Goal: Task Accomplishment & Management: Manage account settings

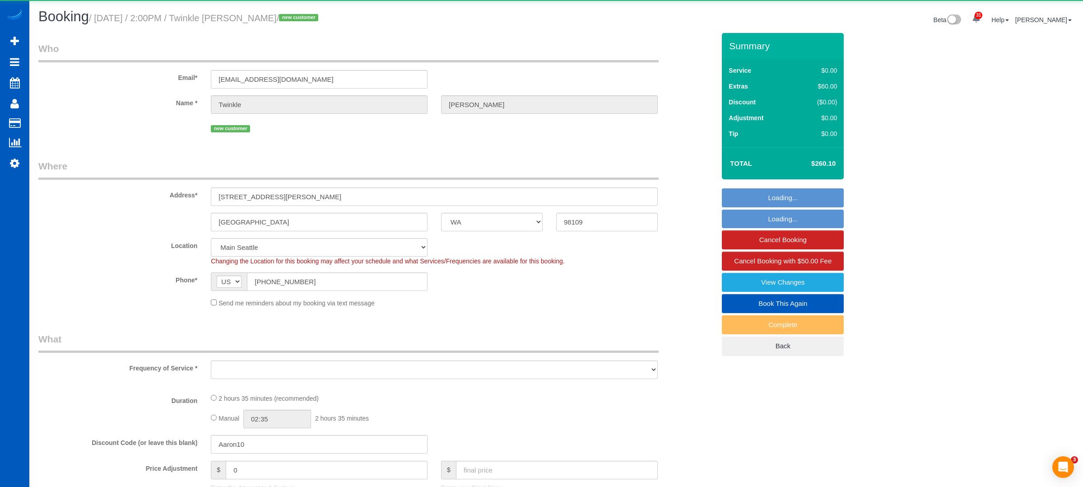
select select "WA"
select select "object:1171"
select select "string:fspay-0d7abeee-4550-4f5a-8bfb-36af5285eedd"
select select "199"
select select "2"
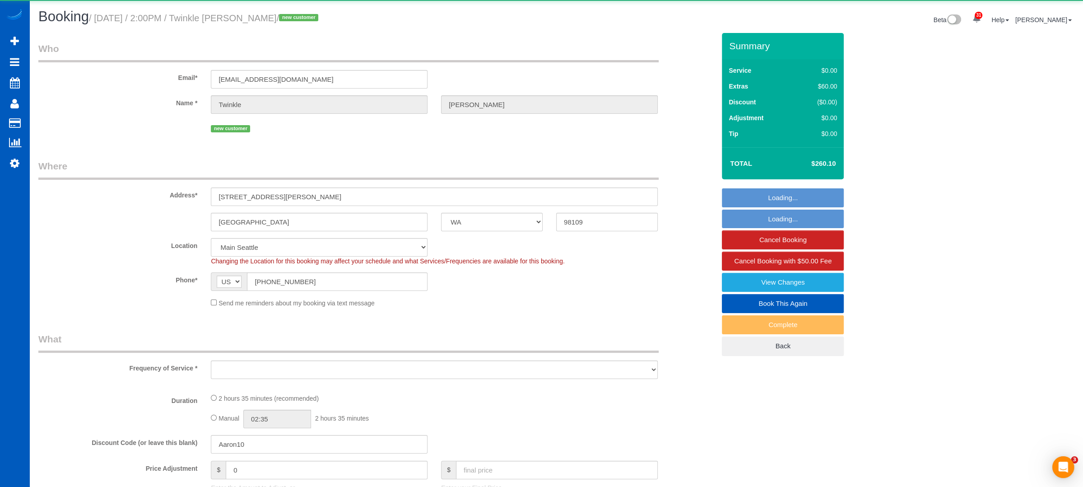
select select "2"
select select "spot2"
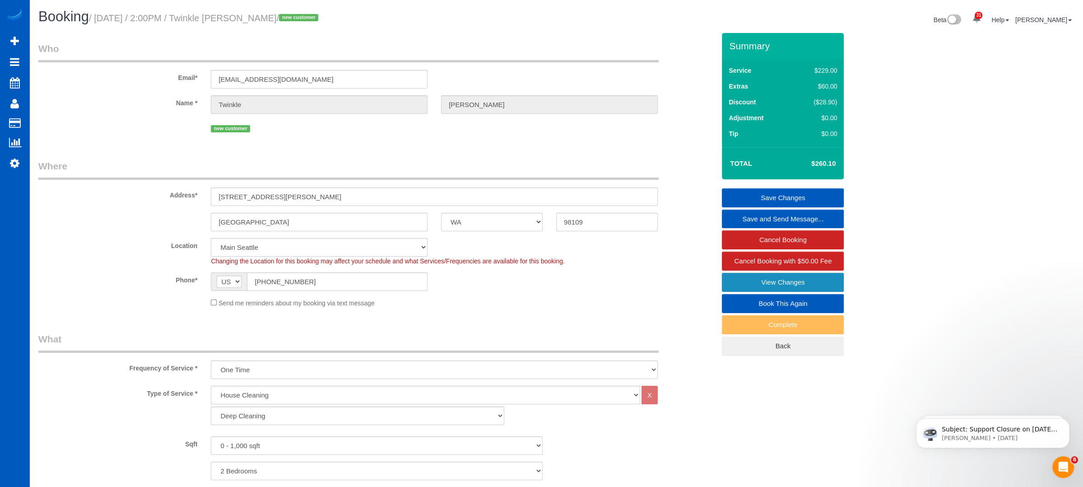
click at [757, 278] on link "View Changes" at bounding box center [783, 282] width 122 height 19
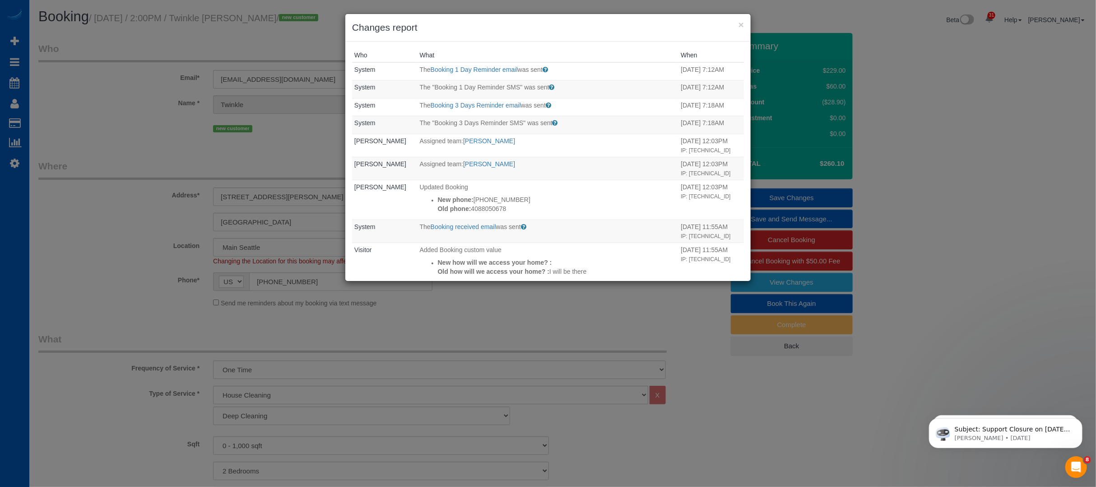
click at [1006, 217] on div "× Changes report Who What When System The Booking 1 Day Reminder email was sent…" at bounding box center [548, 243] width 1096 height 487
click at [201, 178] on div "× Changes report Who What When System The Booking 1 Day Reminder email was sent…" at bounding box center [548, 243] width 1096 height 487
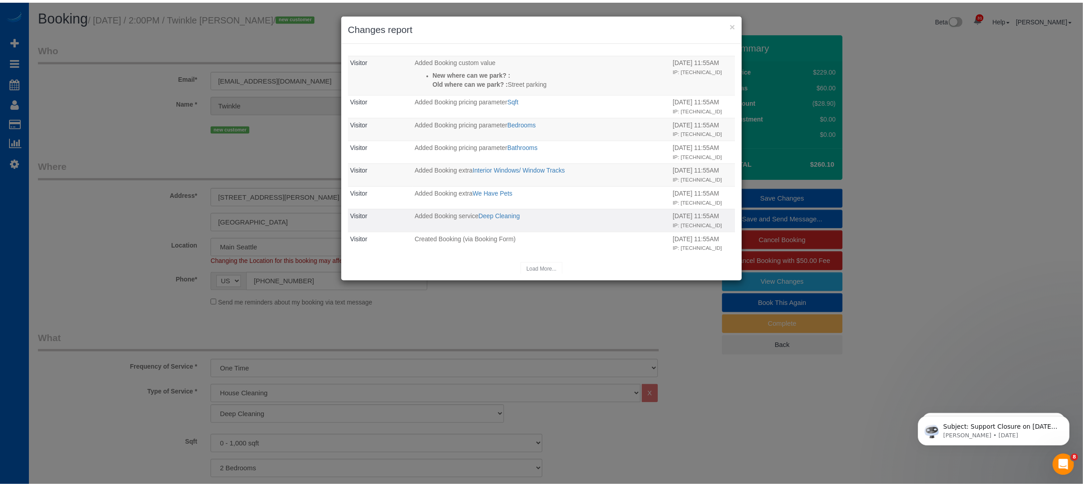
scroll to position [299, 0]
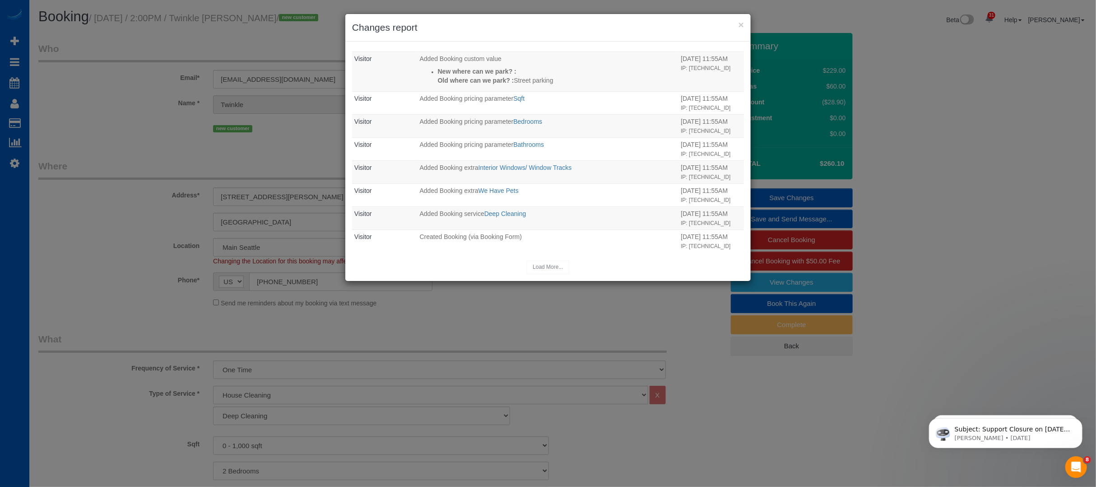
click at [119, 158] on div "× Changes report Who What When System The Booking 1 Day Reminder email was sent…" at bounding box center [548, 243] width 1096 height 487
click at [970, 176] on div "× Changes report Who What When System The Booking 1 Day Reminder email was sent…" at bounding box center [548, 243] width 1096 height 487
click at [740, 24] on button "×" at bounding box center [740, 24] width 5 height 9
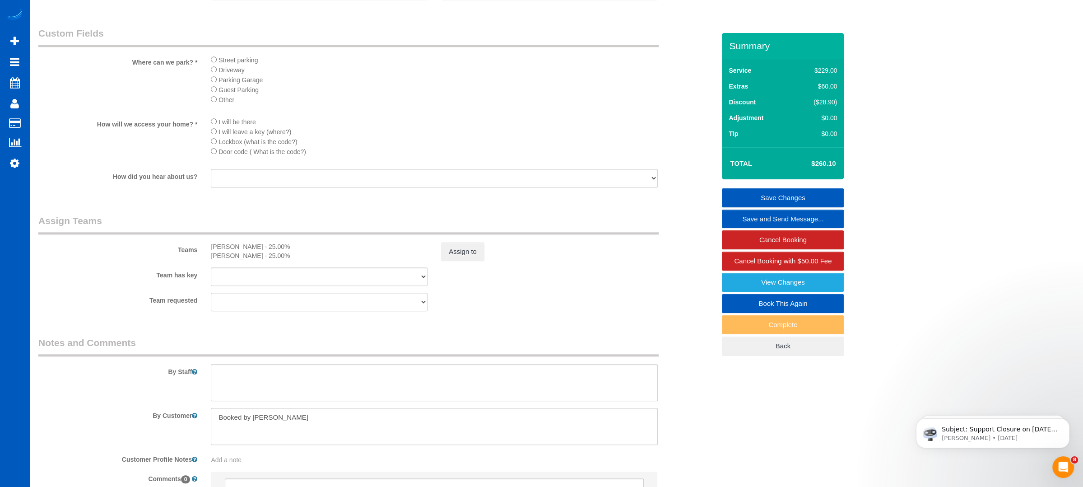
scroll to position [957, 0]
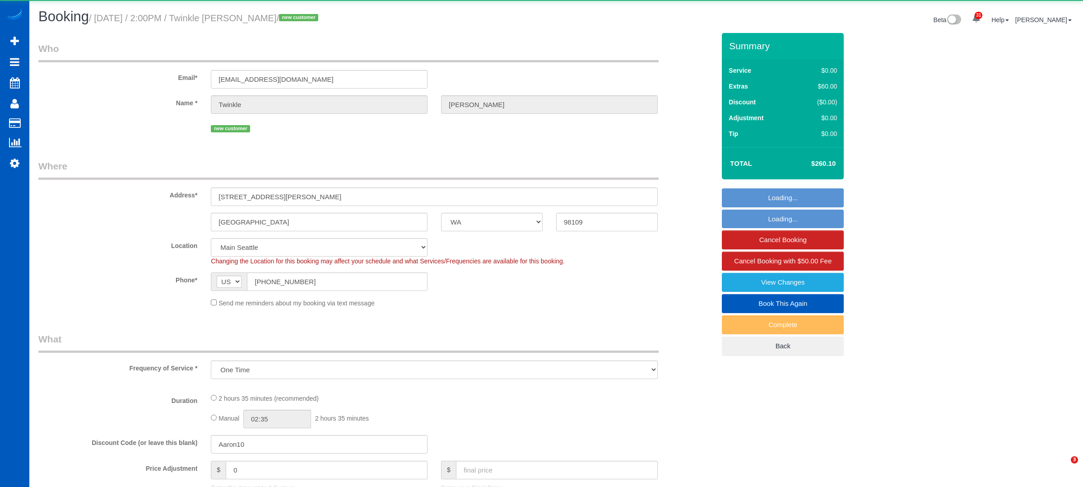
select select "WA"
select select "object:931"
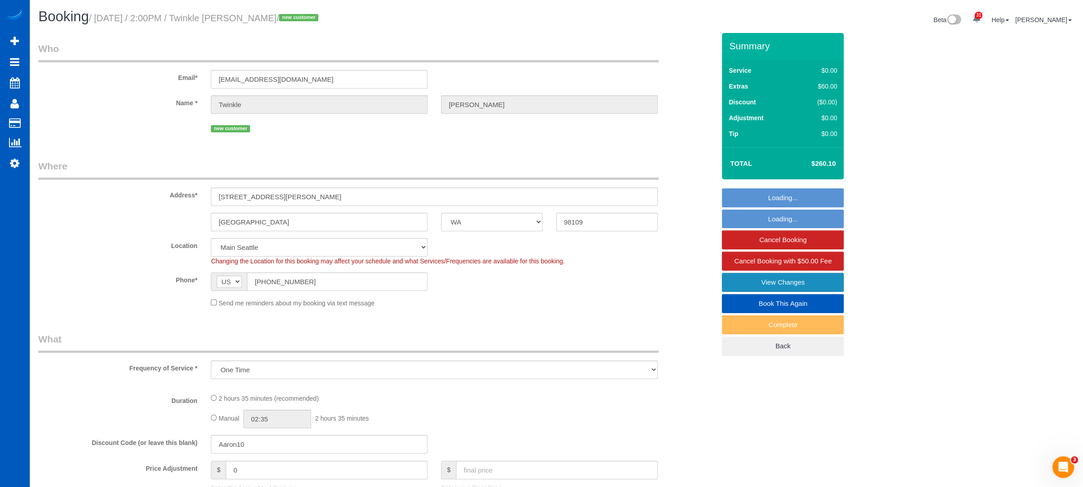
select select "199"
select select "2"
select select "spot2"
click at [785, 282] on link "View Changes" at bounding box center [783, 282] width 122 height 19
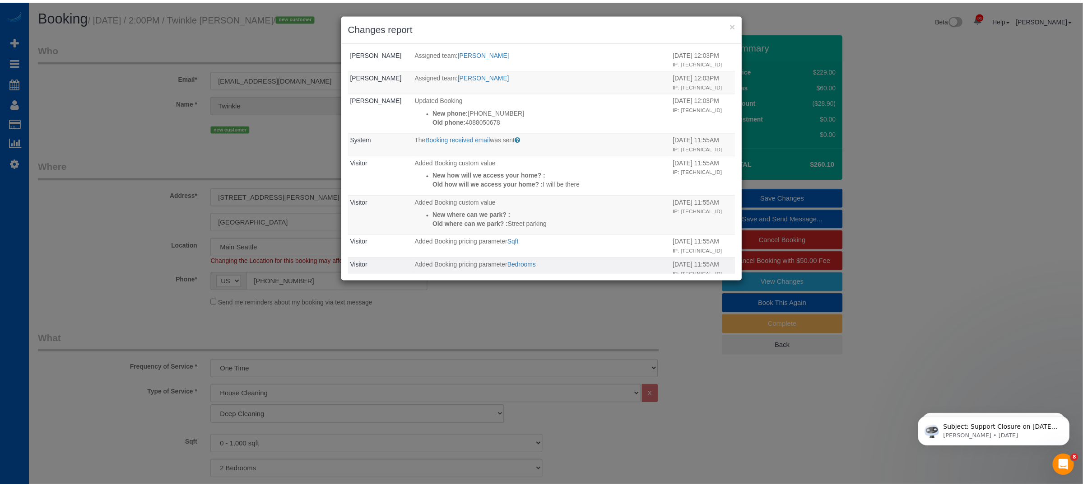
scroll to position [120, 0]
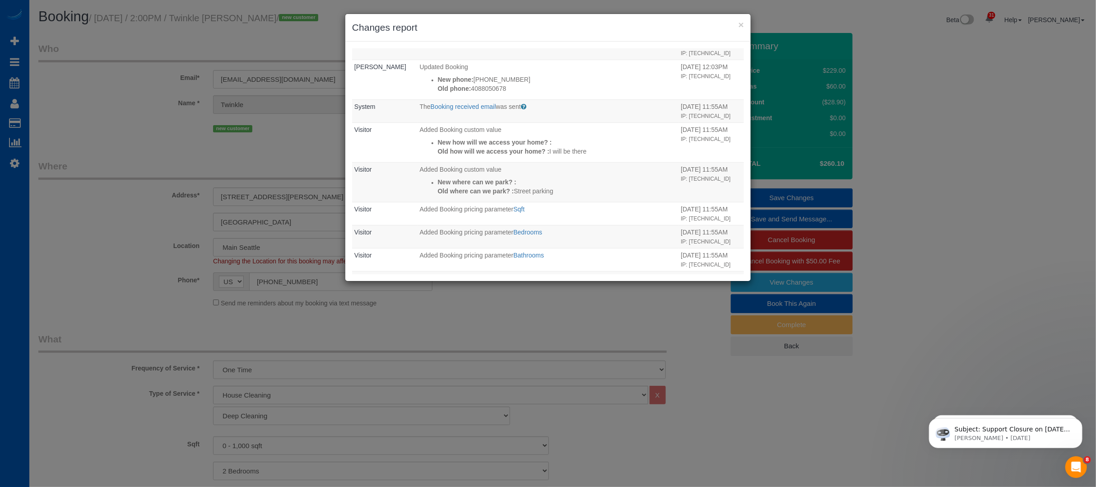
click at [588, 330] on div "× Changes report Who What When System The Booking 1 Day Reminder email was sent…" at bounding box center [548, 243] width 1096 height 487
click at [738, 26] on h3 "Changes report" at bounding box center [548, 28] width 392 height 14
click at [741, 26] on button "×" at bounding box center [740, 24] width 5 height 9
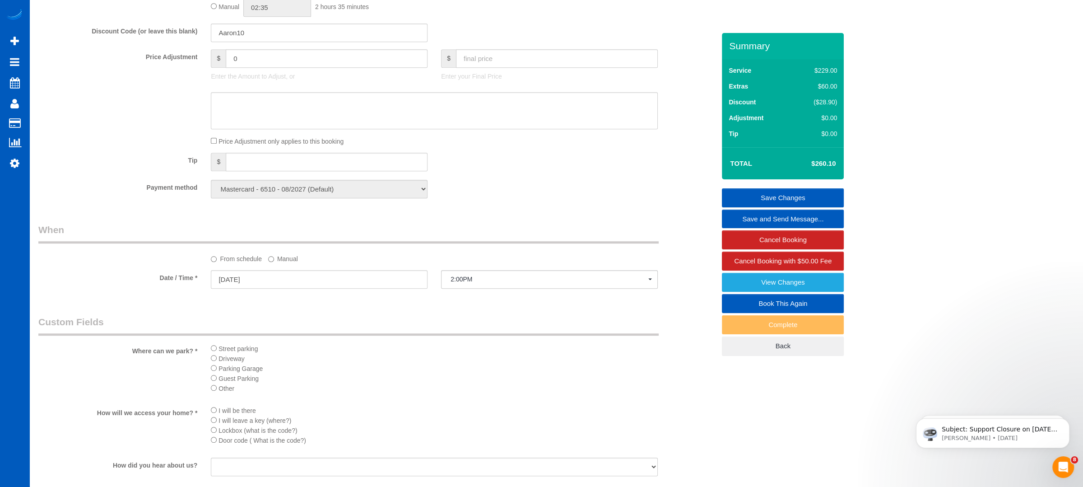
scroll to position [722, 0]
